Goal: Task Accomplishment & Management: Use online tool/utility

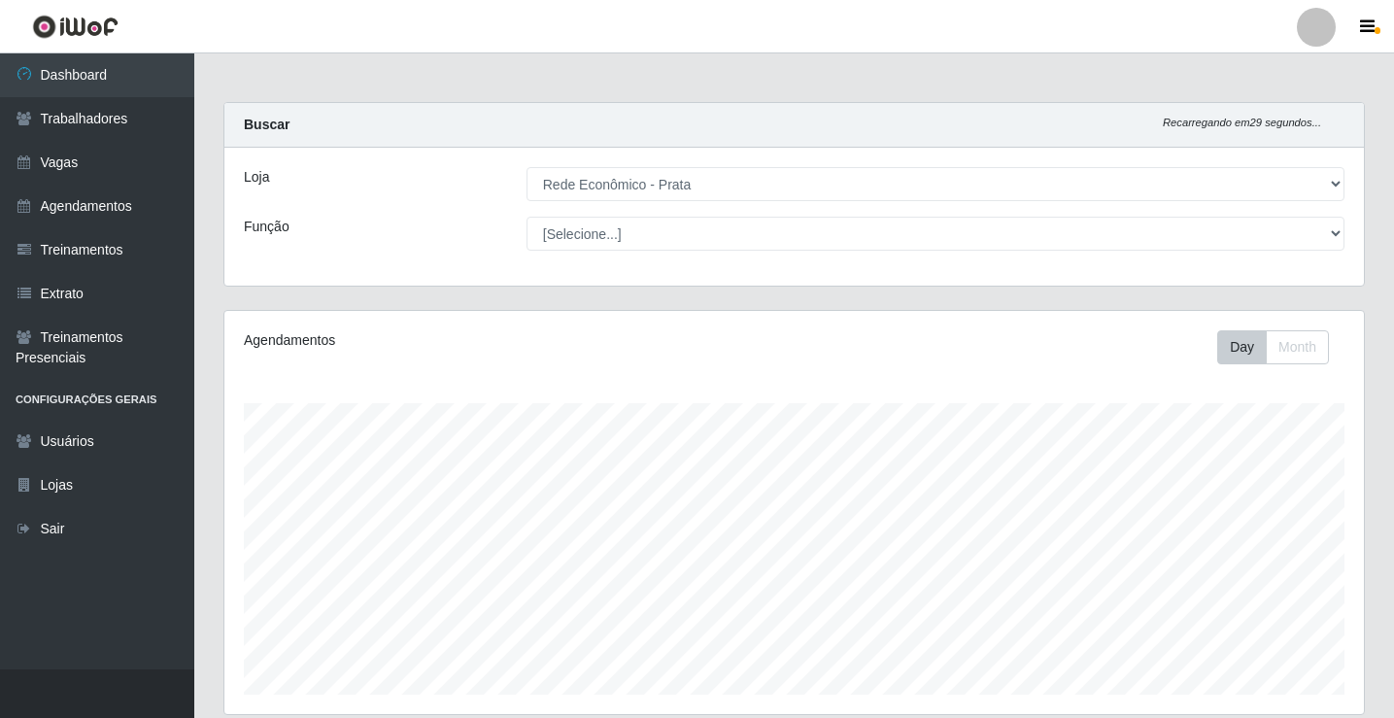
select select "192"
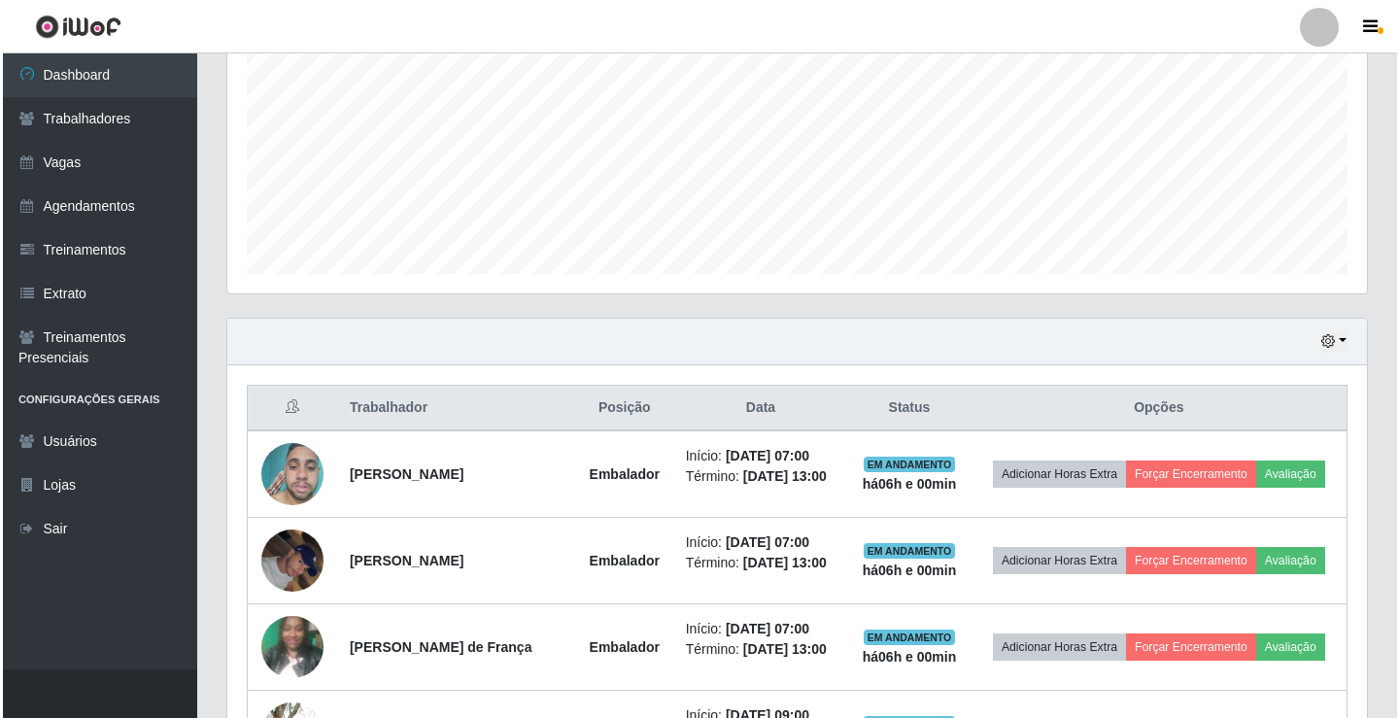
scroll to position [403, 1139]
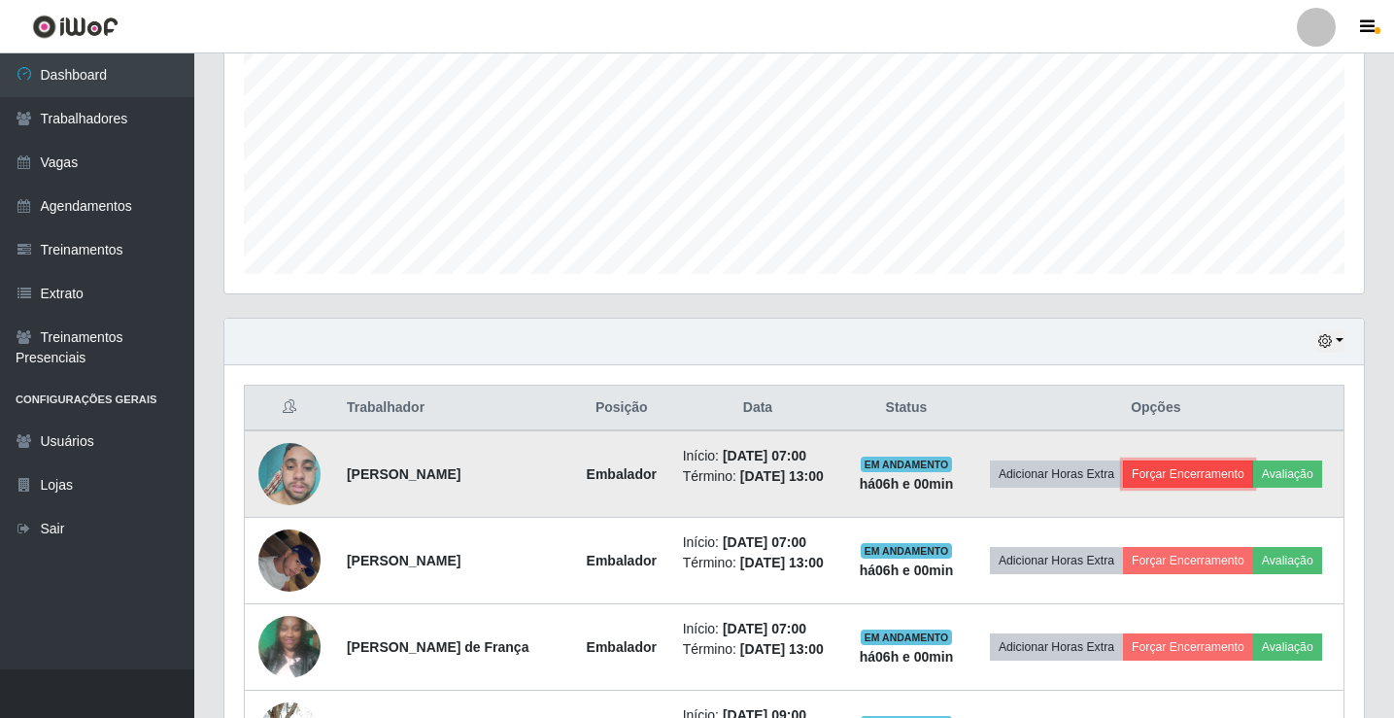
click at [1207, 465] on button "Forçar Encerramento" at bounding box center [1188, 473] width 130 height 27
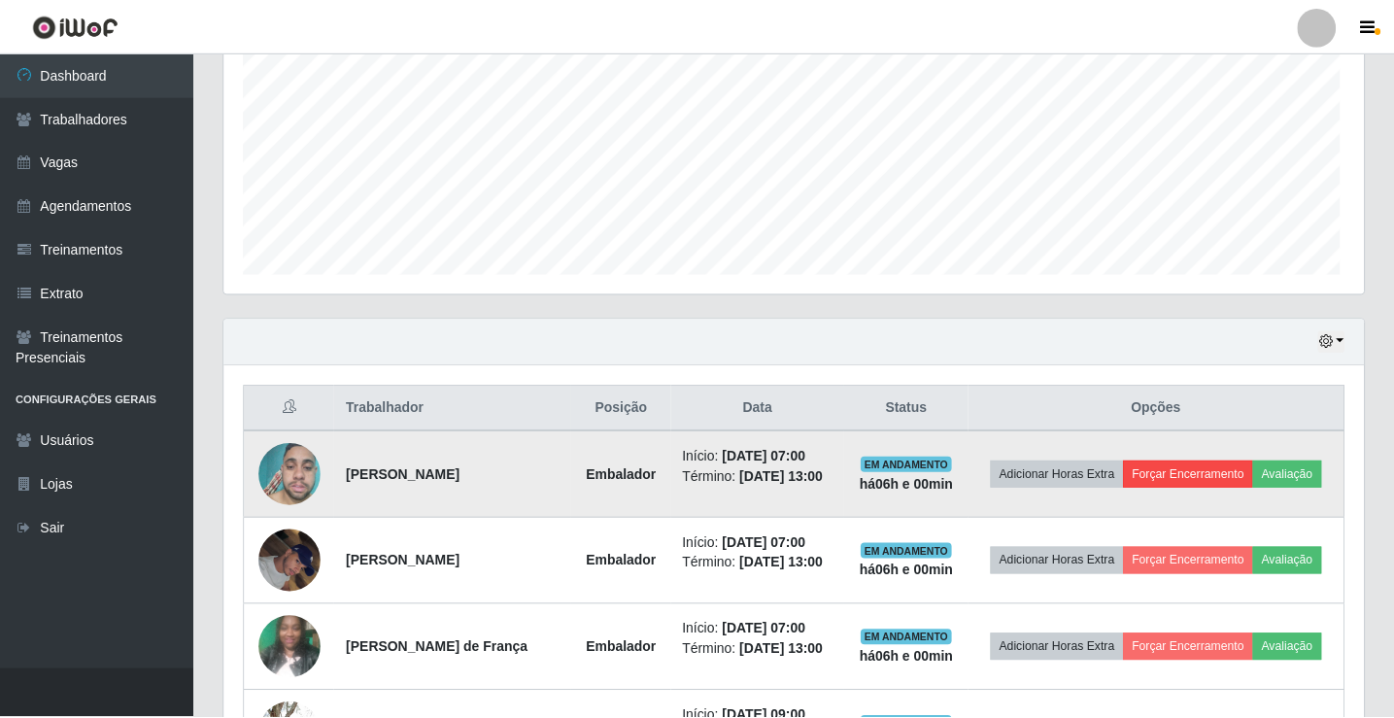
scroll to position [403, 1129]
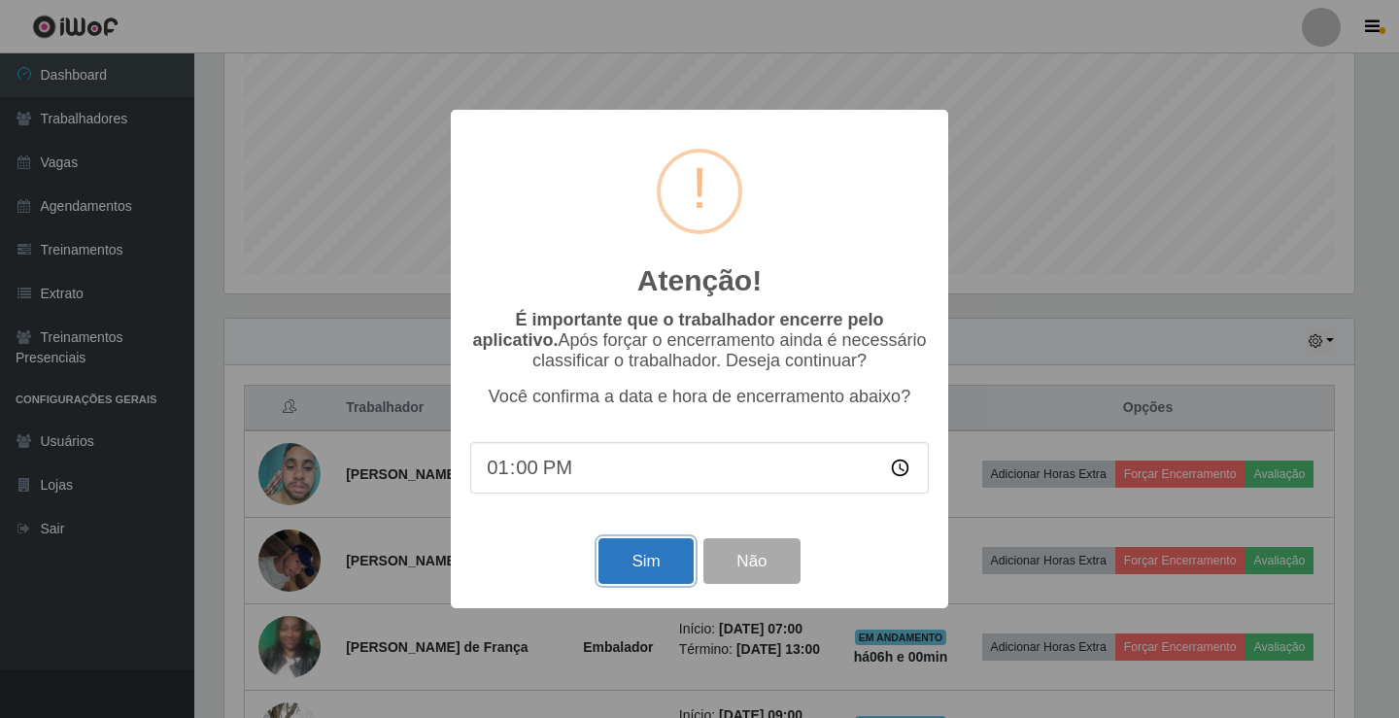
click at [624, 553] on button "Sim" at bounding box center [645, 561] width 94 height 46
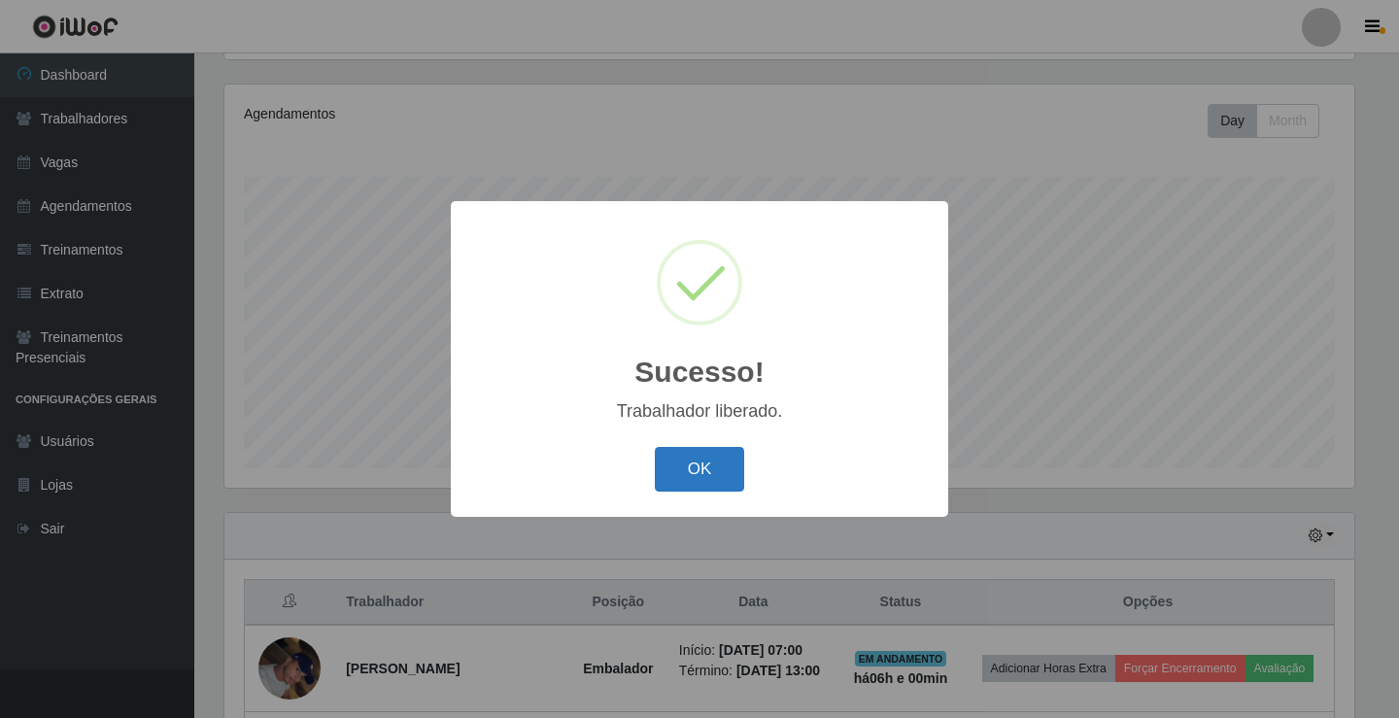
click at [667, 471] on button "OK" at bounding box center [700, 470] width 90 height 46
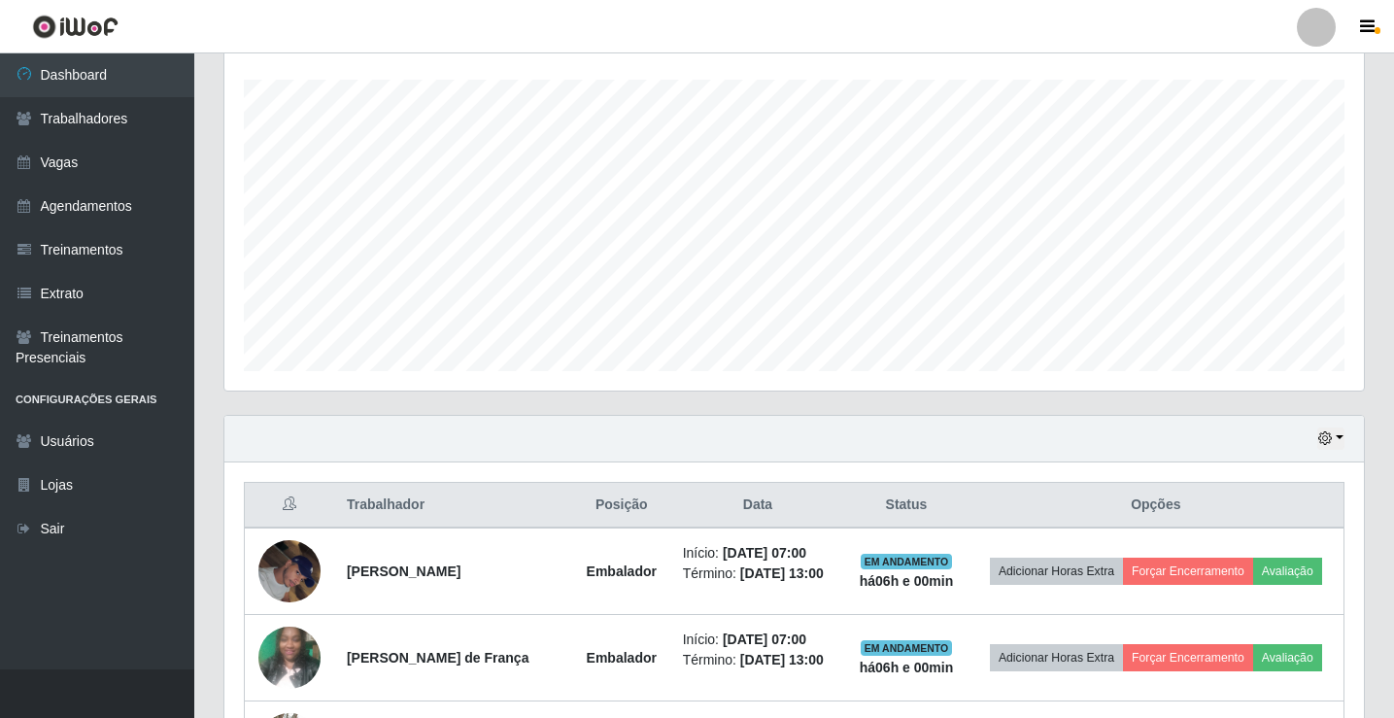
scroll to position [421, 0]
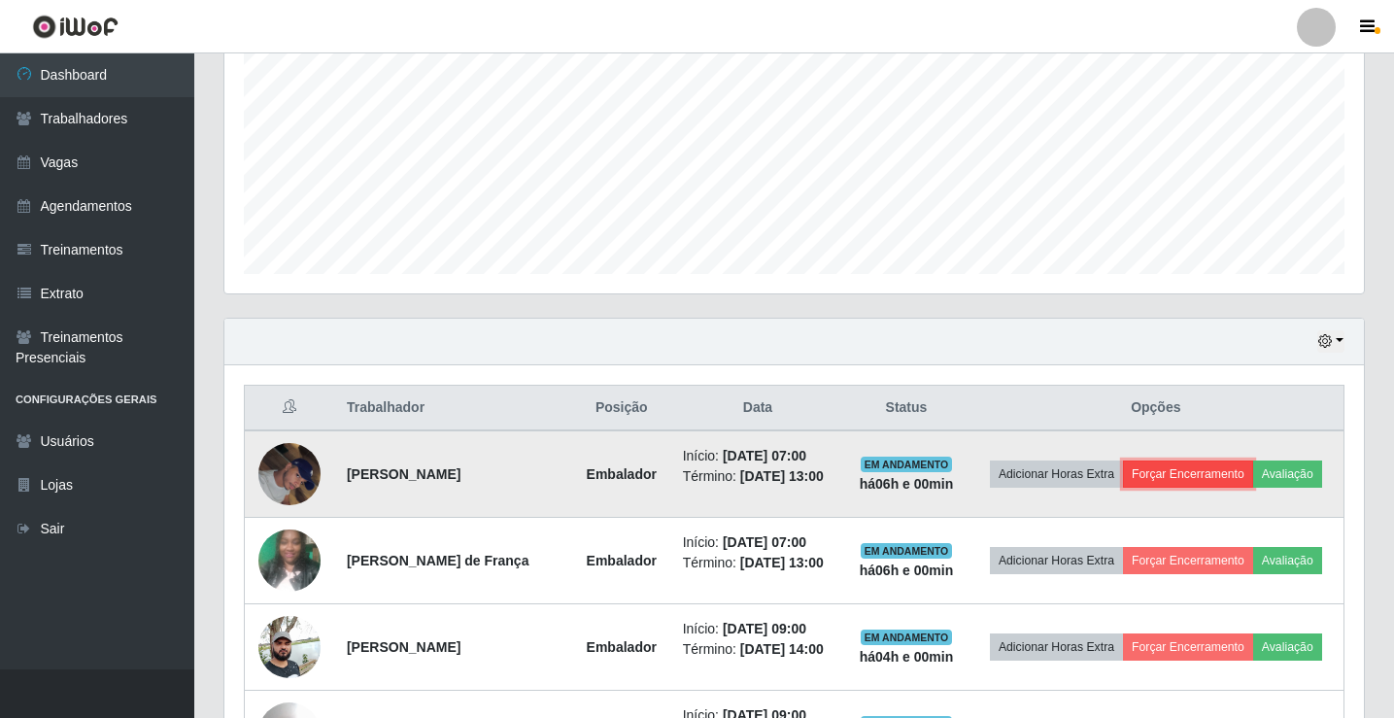
click at [1253, 463] on button "Forçar Encerramento" at bounding box center [1188, 473] width 130 height 27
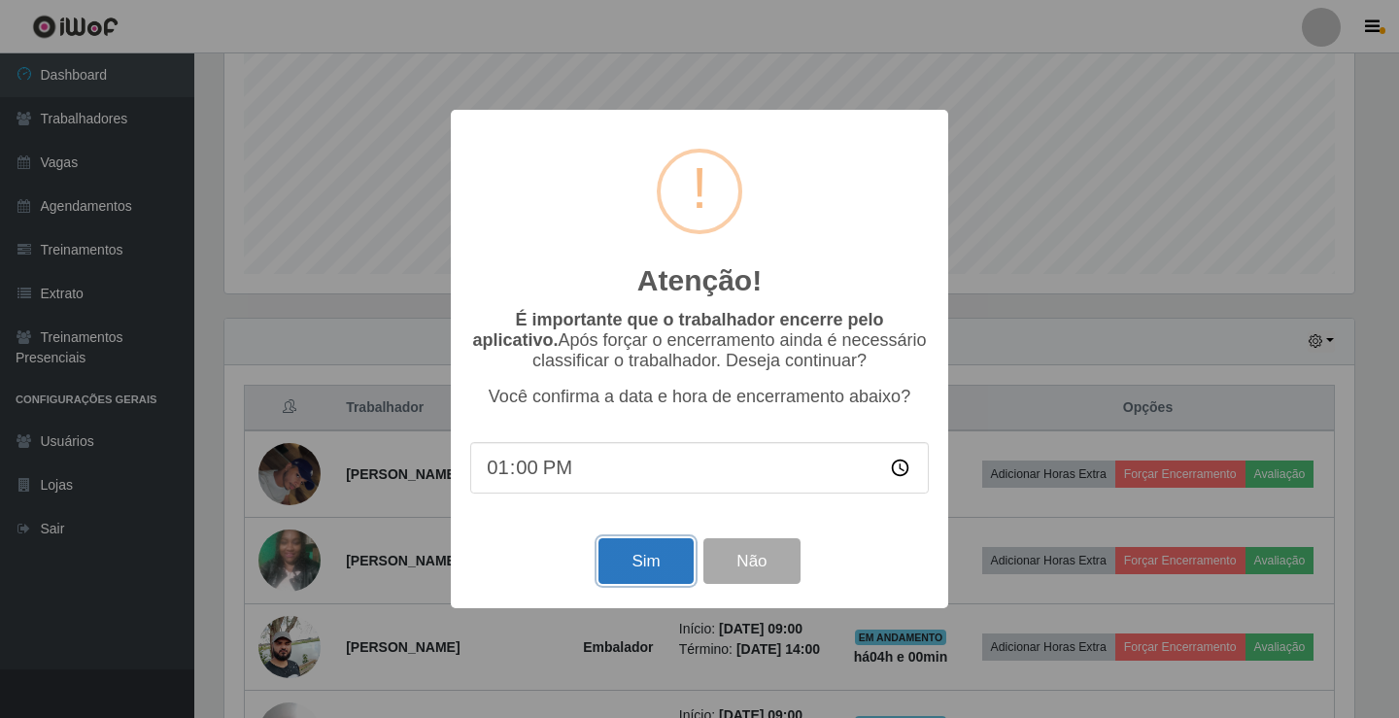
click at [655, 574] on button "Sim" at bounding box center [645, 561] width 94 height 46
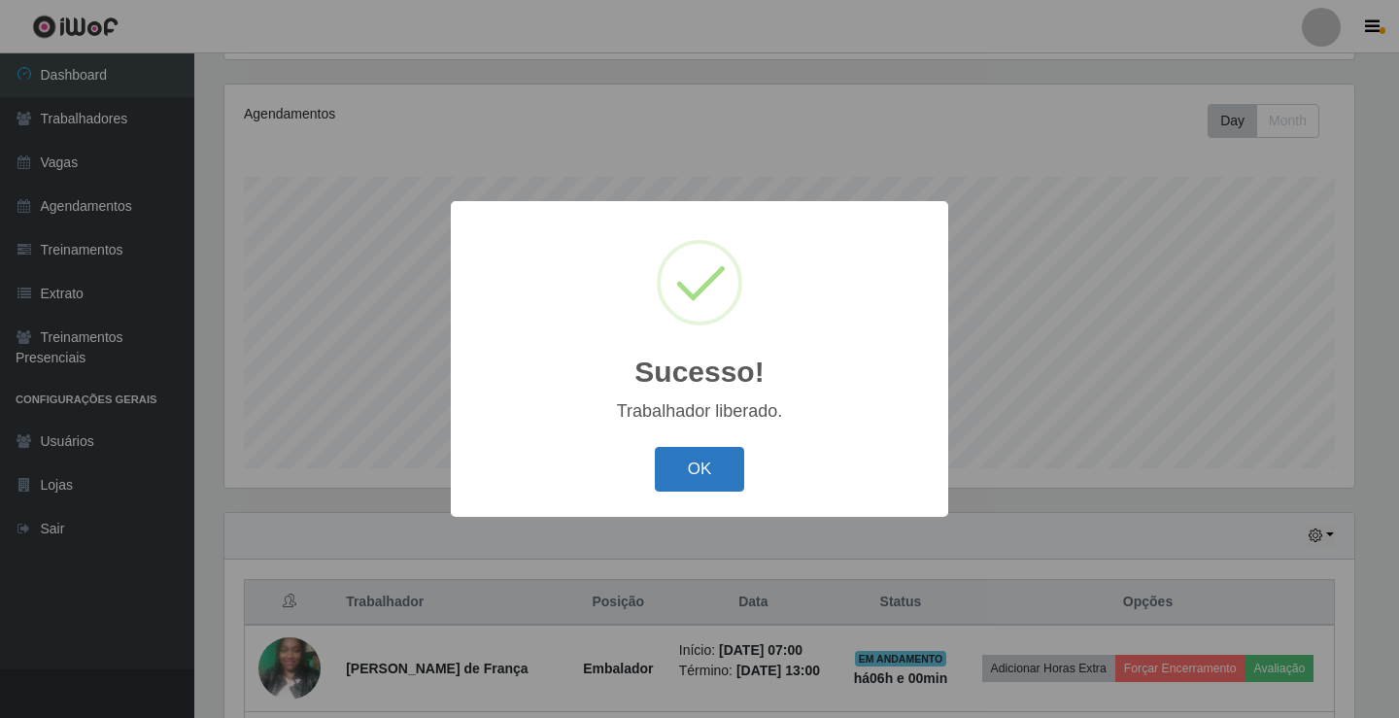
click at [675, 473] on button "OK" at bounding box center [700, 470] width 90 height 46
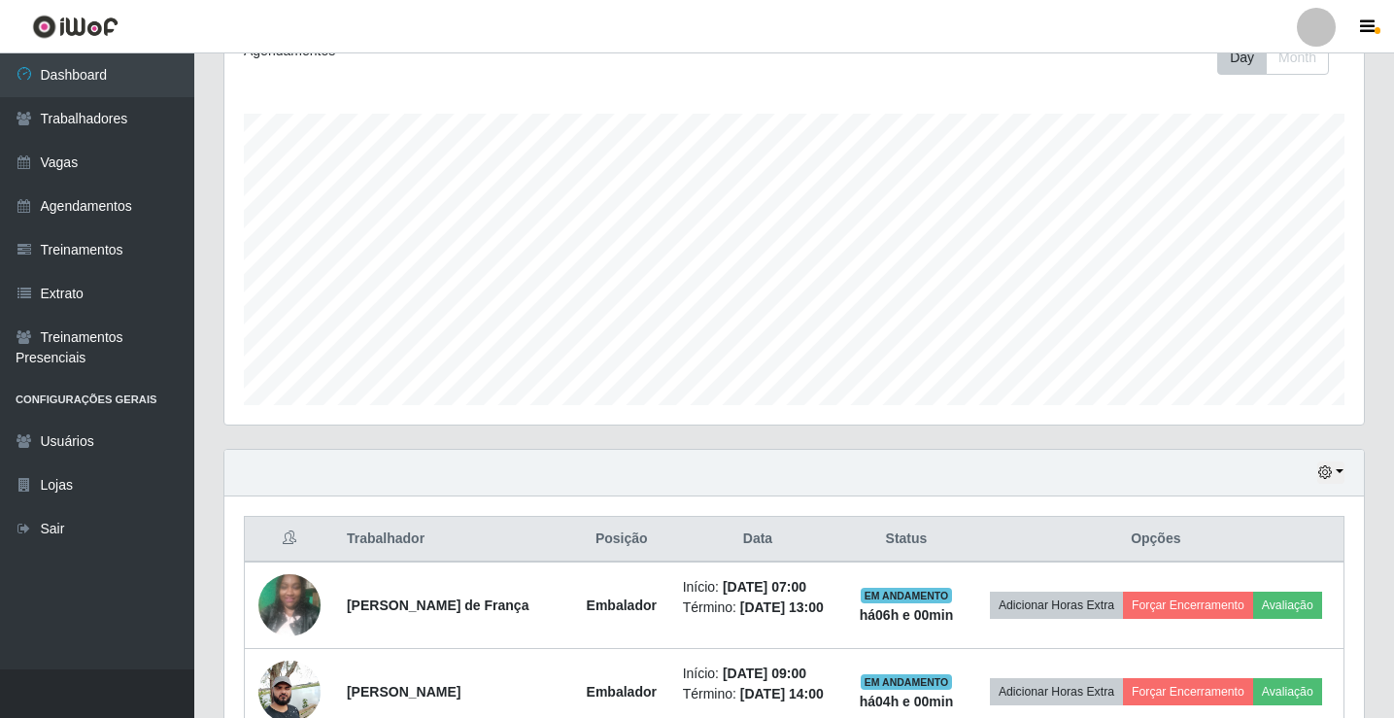
scroll to position [323, 0]
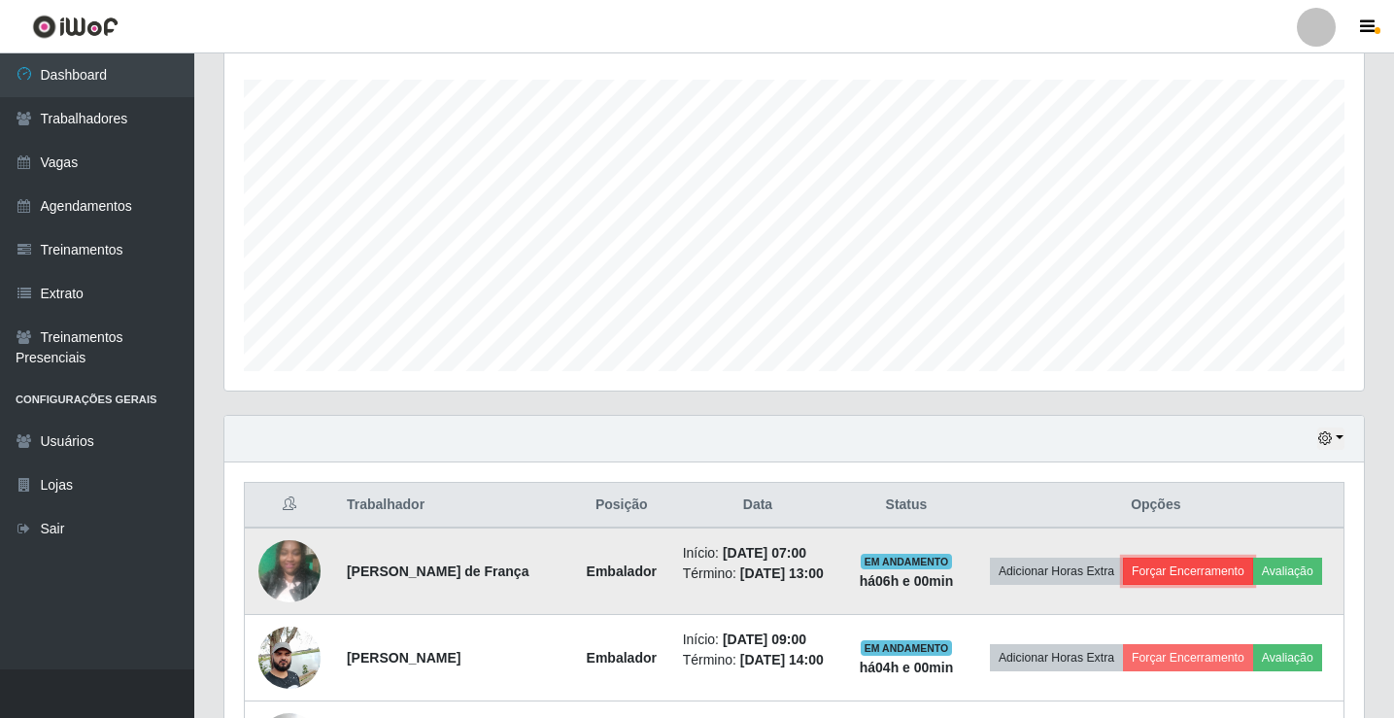
click at [1253, 559] on button "Forçar Encerramento" at bounding box center [1188, 570] width 130 height 27
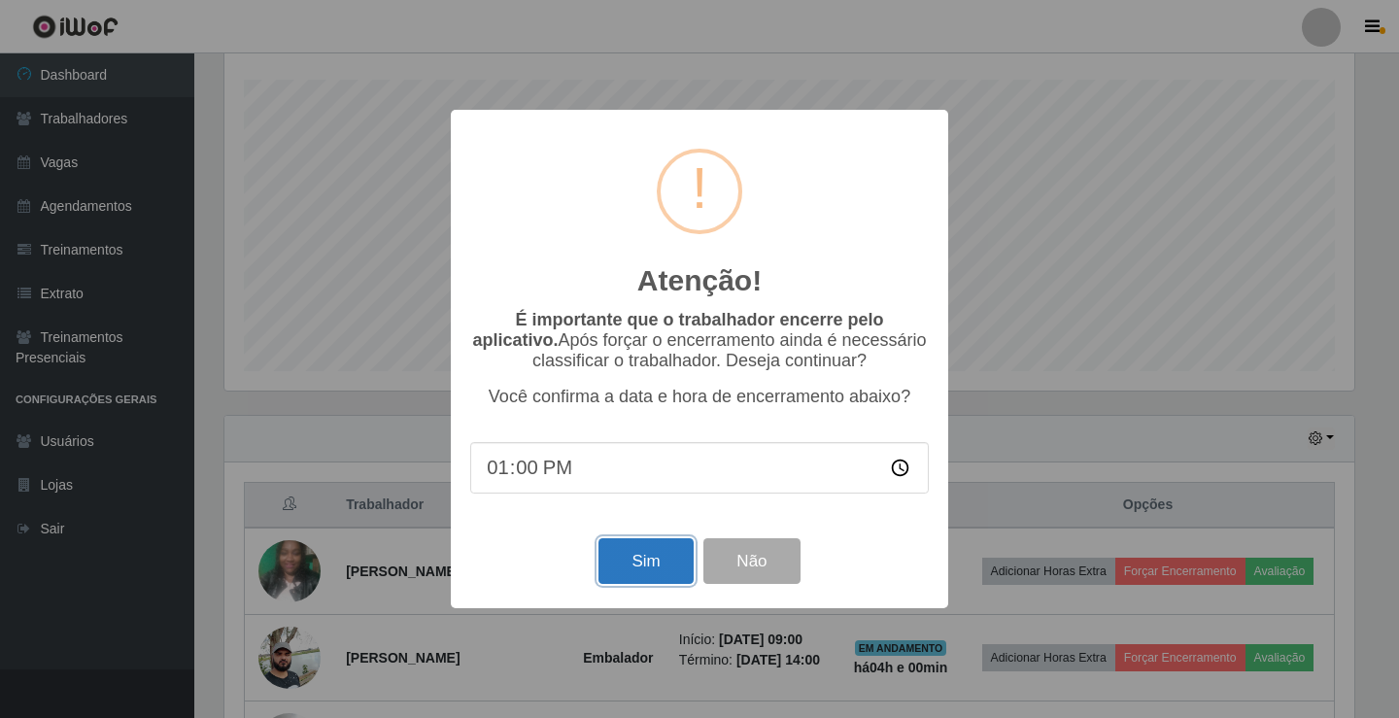
click at [675, 554] on button "Sim" at bounding box center [645, 561] width 94 height 46
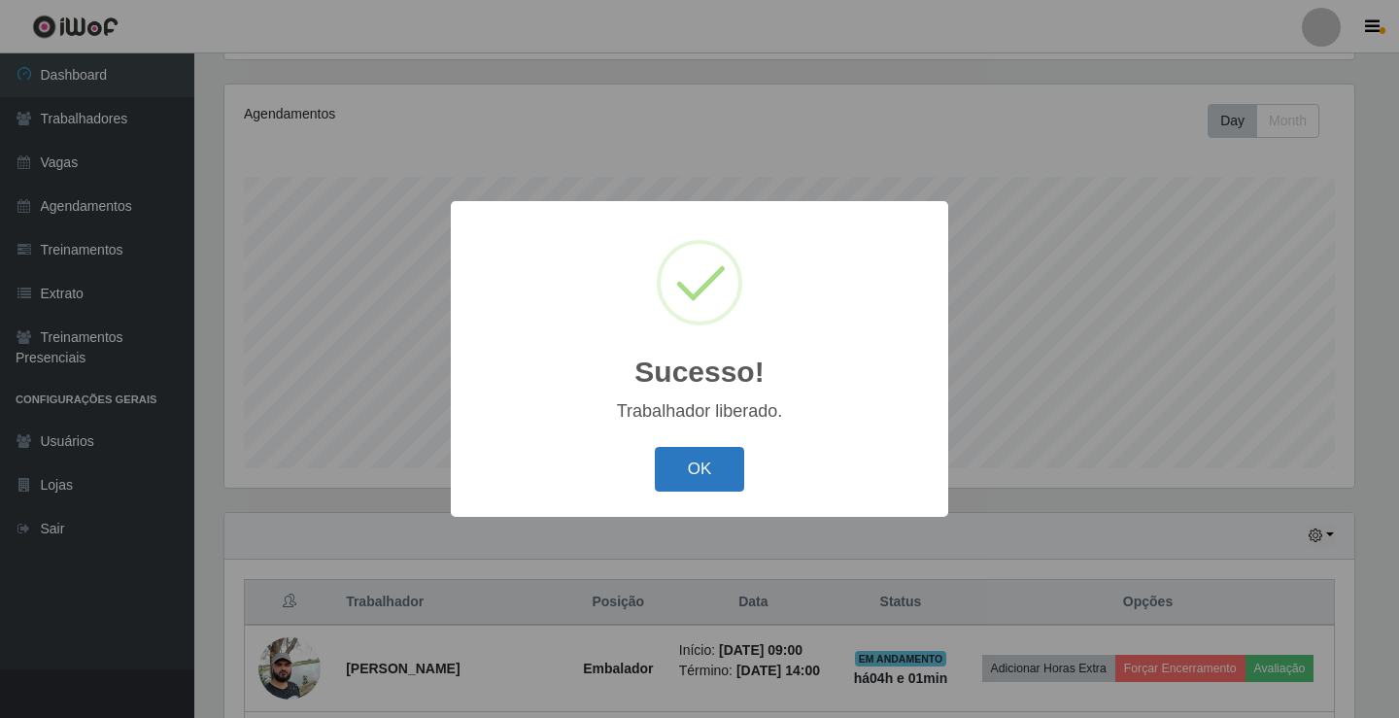
click at [685, 482] on button "OK" at bounding box center [700, 470] width 90 height 46
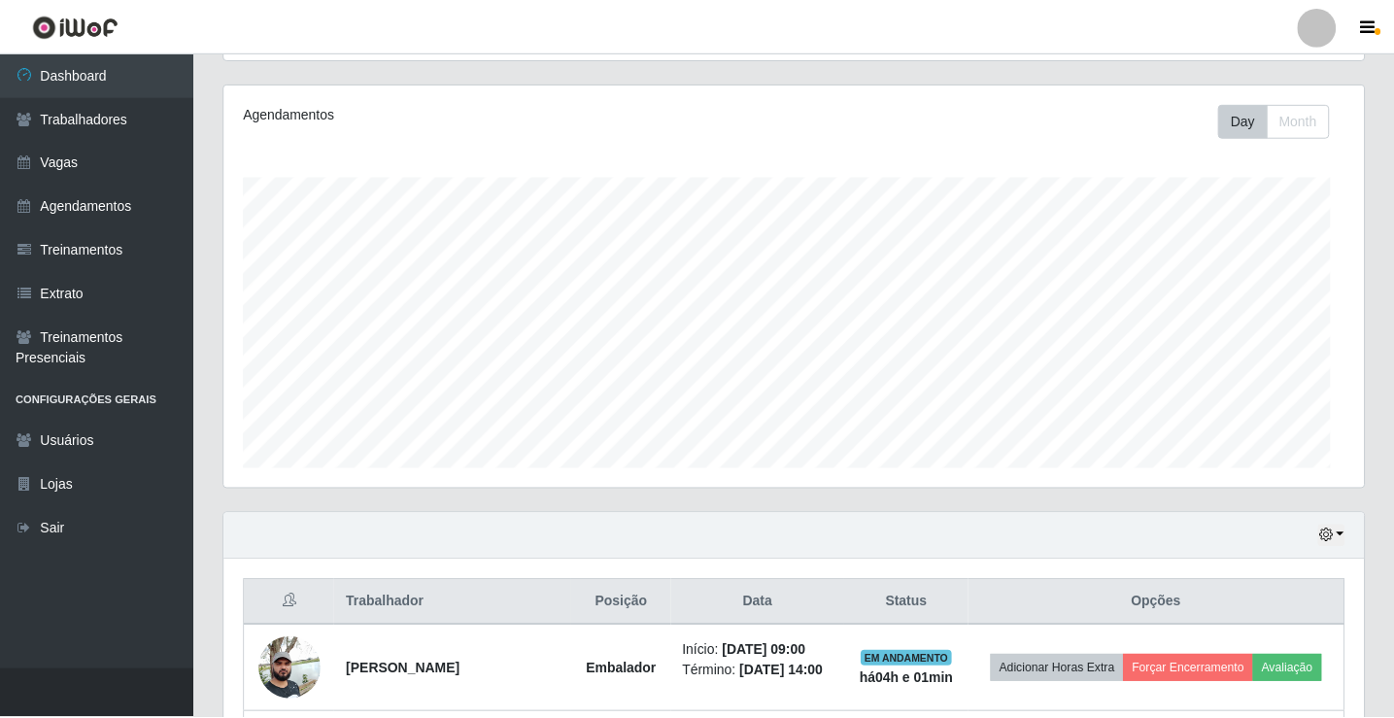
scroll to position [0, 0]
